Goal: Information Seeking & Learning: Learn about a topic

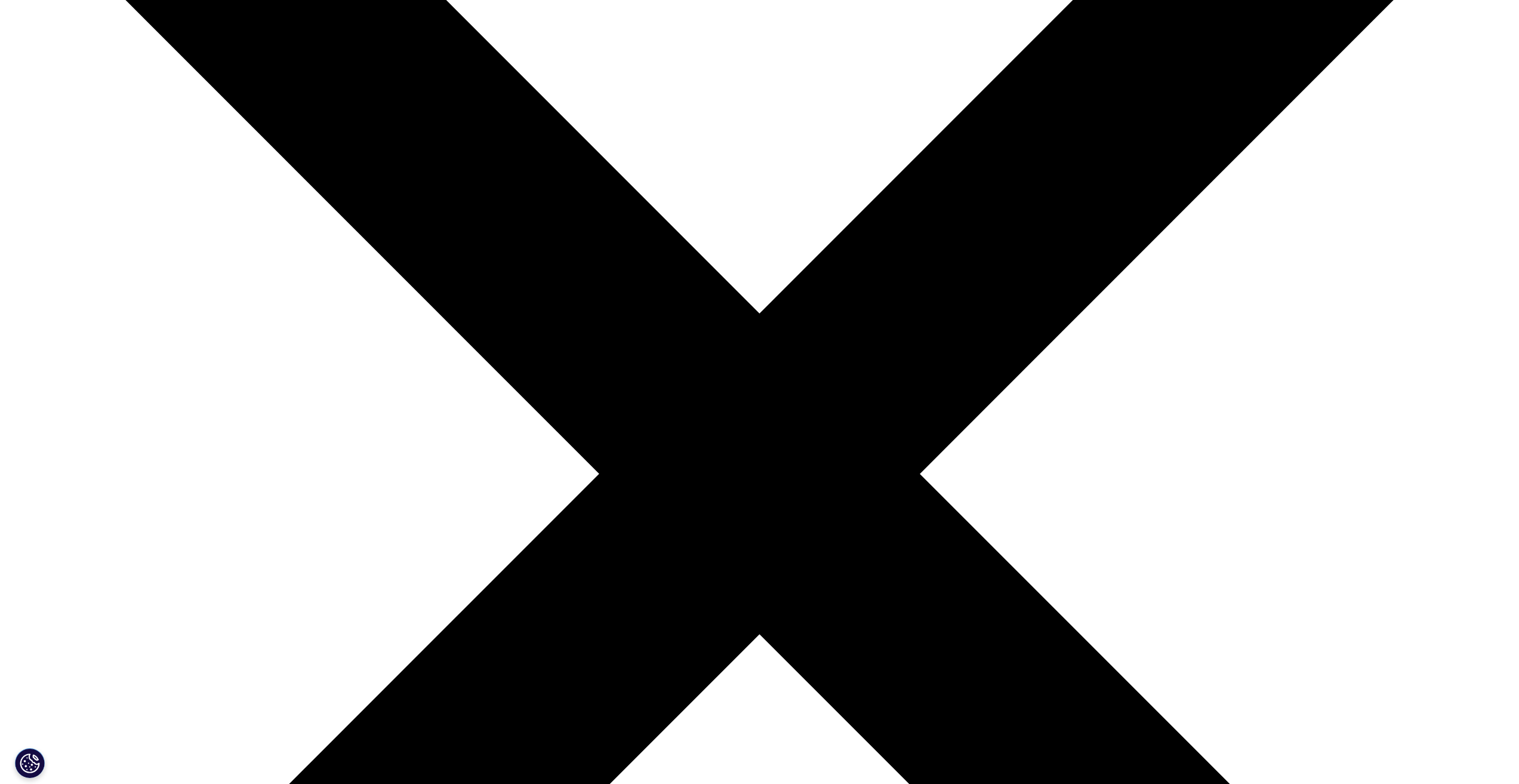
scroll to position [298, 0]
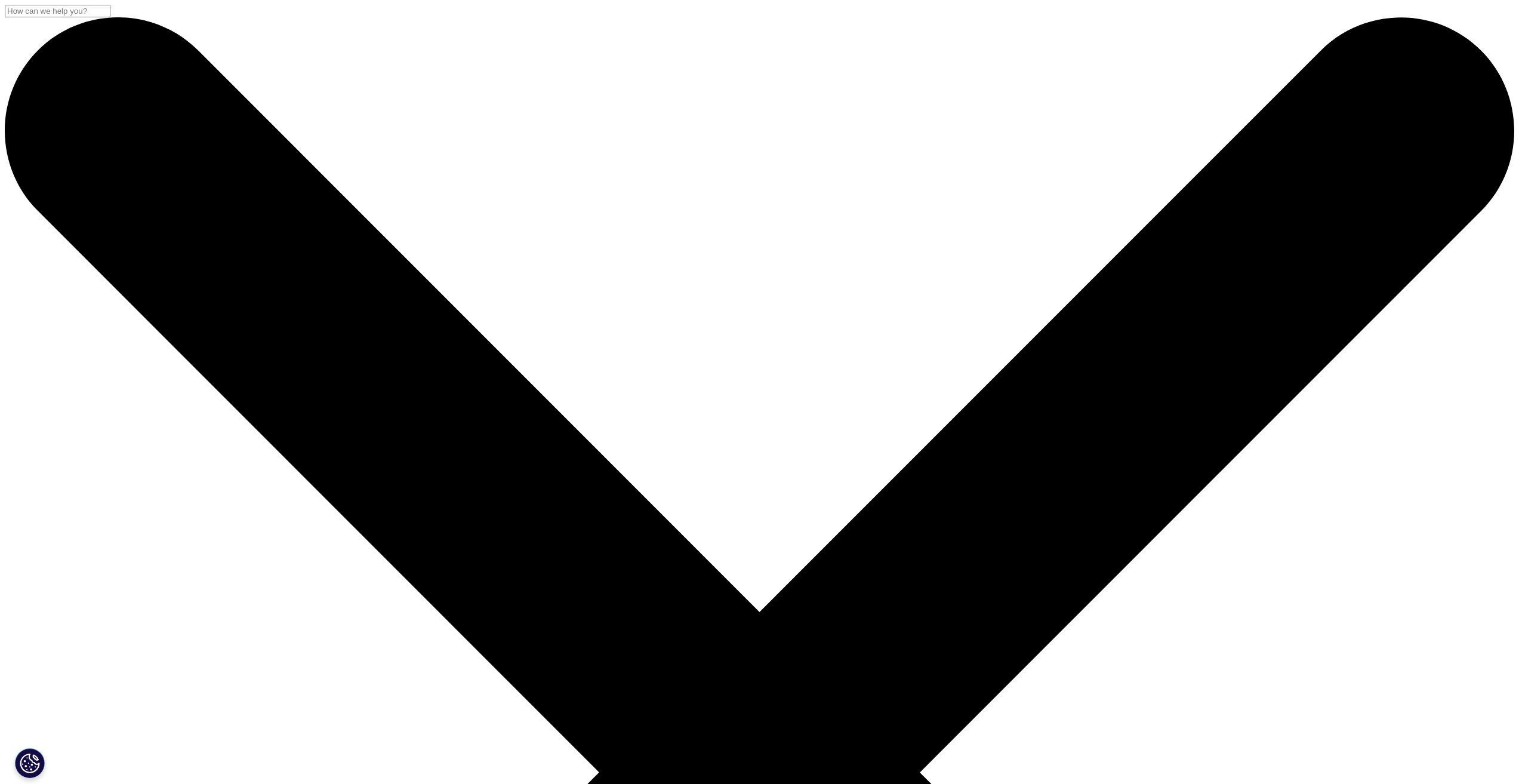
scroll to position [298, 0]
